Goal: Task Accomplishment & Management: Manage account settings

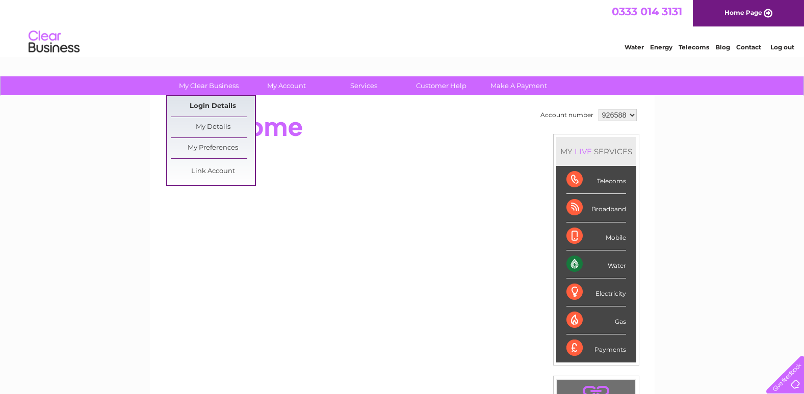
click at [207, 102] on link "Login Details" at bounding box center [213, 106] width 84 height 20
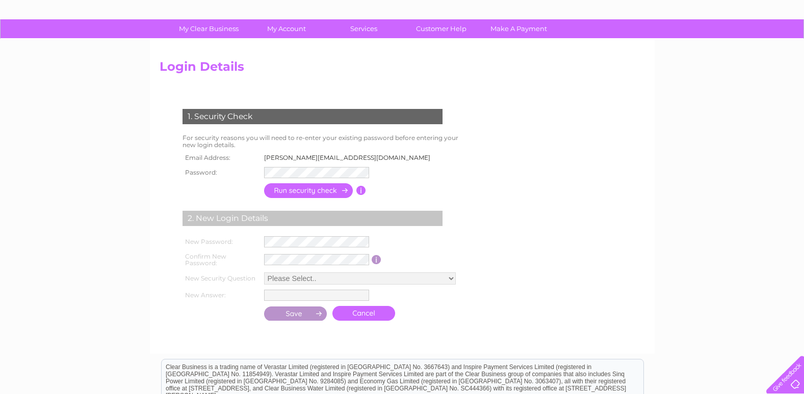
scroll to position [51, 0]
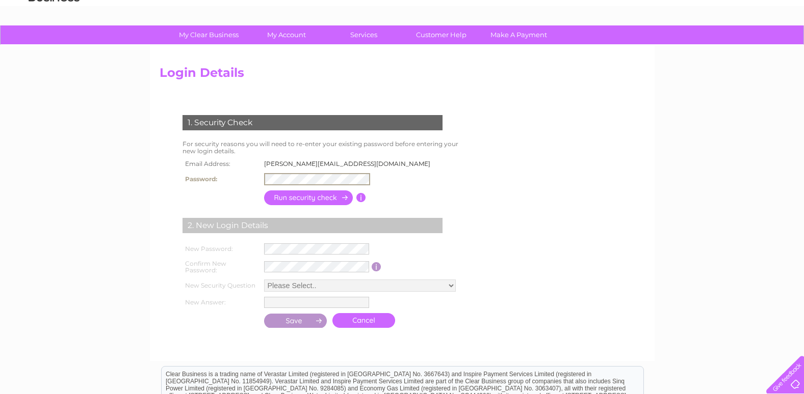
click at [311, 199] on input "button" at bounding box center [309, 198] width 90 height 15
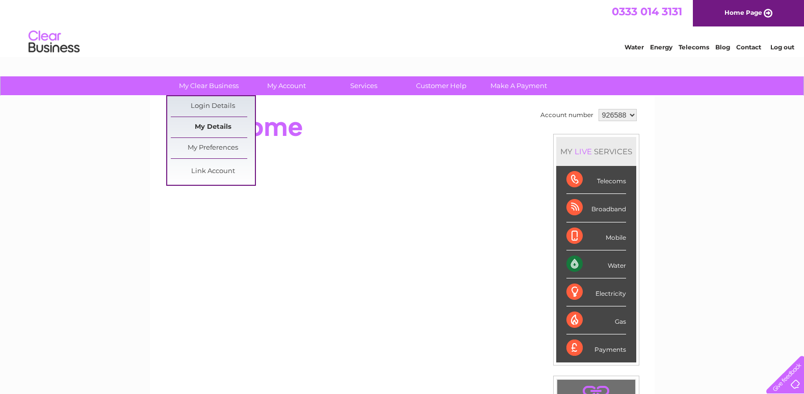
click at [205, 128] on link "My Details" at bounding box center [213, 127] width 84 height 20
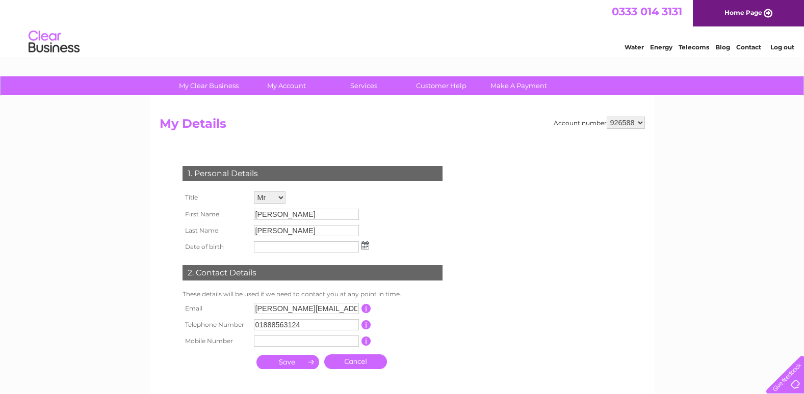
drag, startPoint x: 92, startPoint y: 175, endPoint x: 204, endPoint y: 124, distance: 122.9
click at [92, 175] on div "My Clear Business Login Details My Details My Preferences Link Account My Accou…" at bounding box center [402, 327] width 804 height 503
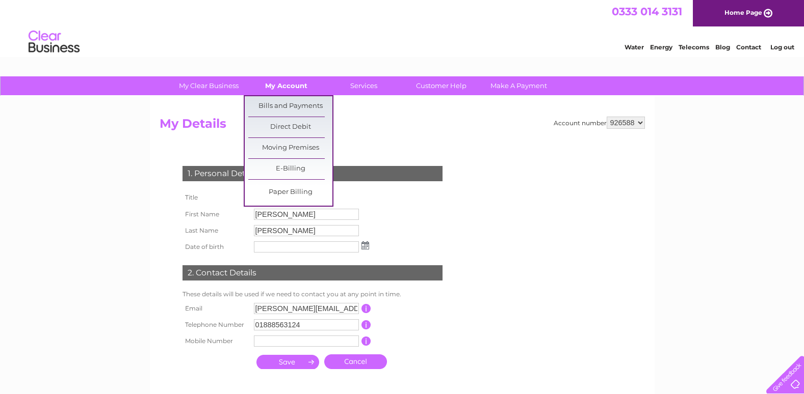
click at [282, 84] on link "My Account" at bounding box center [286, 85] width 84 height 19
click at [285, 108] on link "Bills and Payments" at bounding box center [290, 106] width 84 height 20
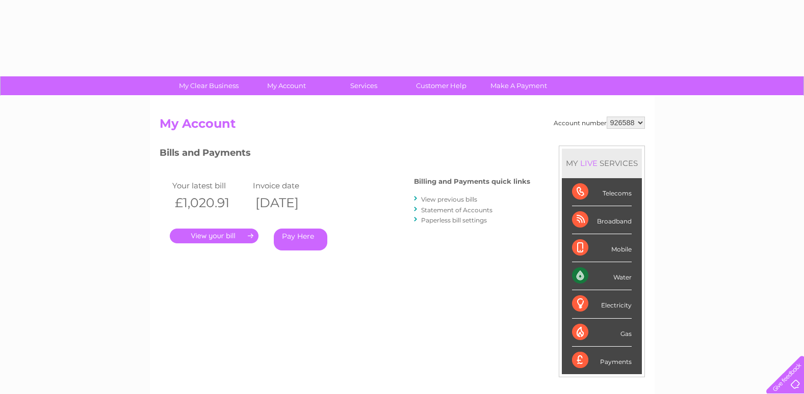
click at [206, 234] on link "." at bounding box center [214, 236] width 89 height 15
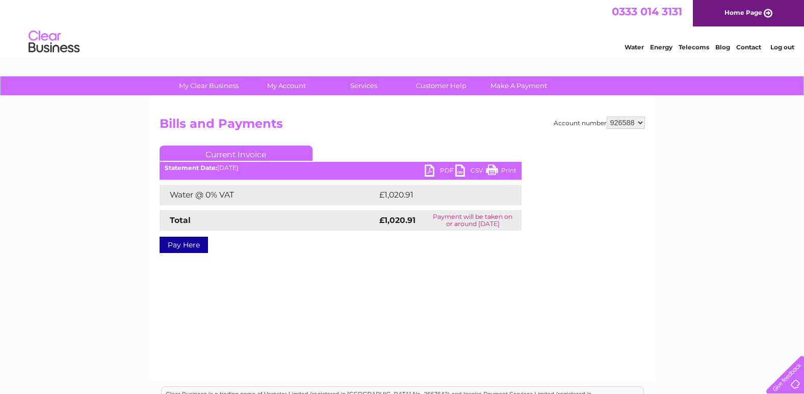
click at [433, 171] on link "PDF" at bounding box center [439, 172] width 31 height 15
